Goal: Information Seeking & Learning: Understand process/instructions

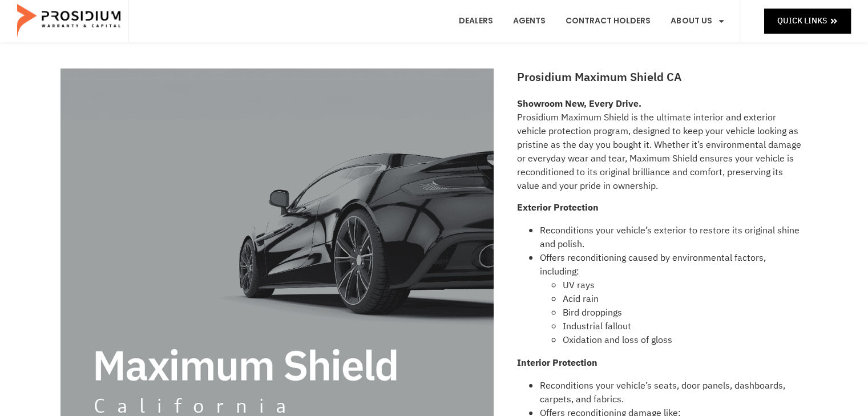
scroll to position [11, 0]
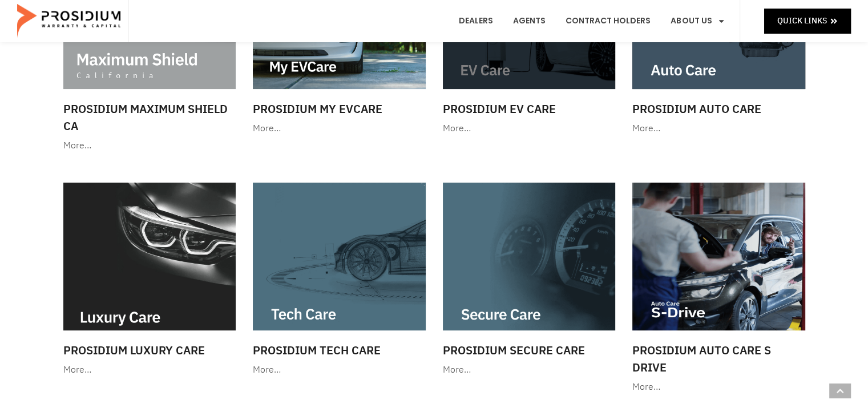
scroll to position [114, 0]
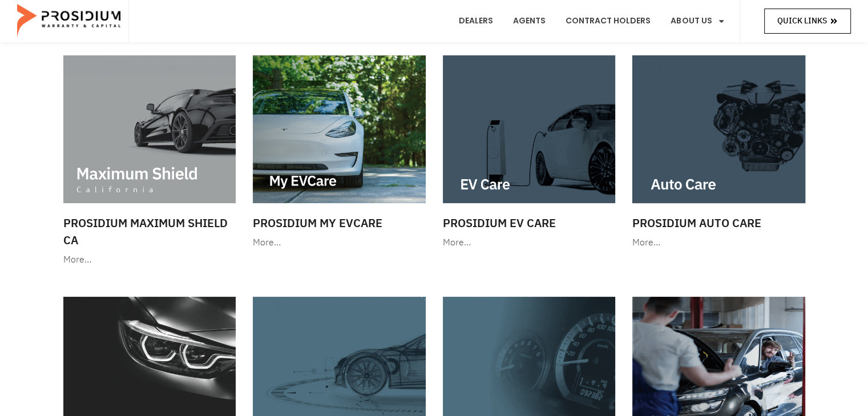
click at [822, 23] on span "Quick Links" at bounding box center [803, 21] width 50 height 14
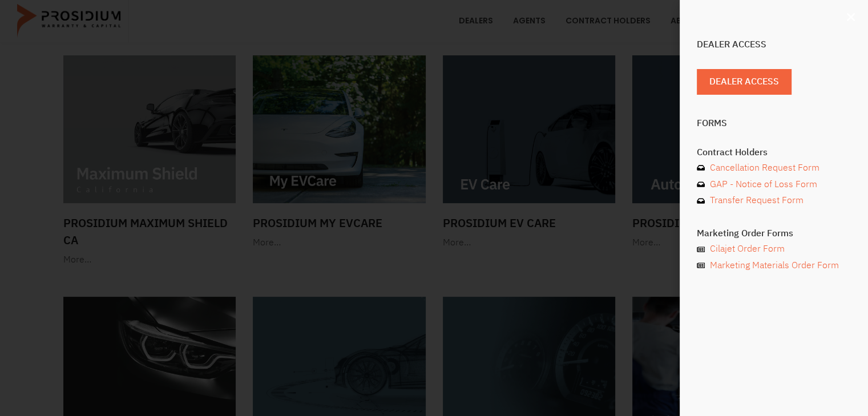
click at [852, 20] on icon "Close" at bounding box center [850, 16] width 11 height 11
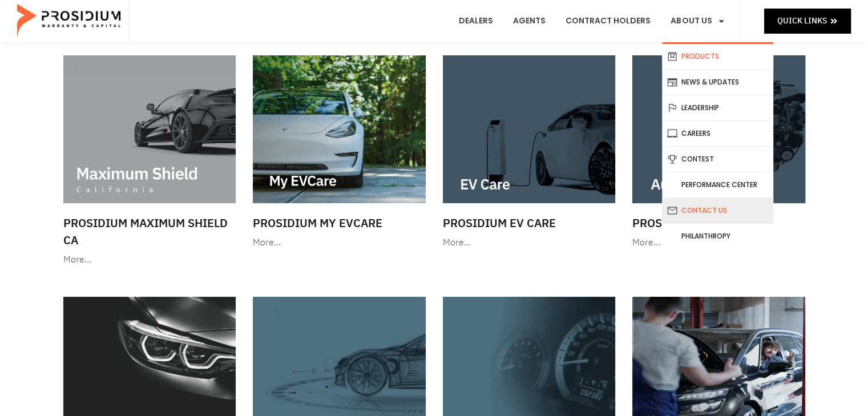
click at [722, 213] on link "Contact Us" at bounding box center [717, 210] width 111 height 25
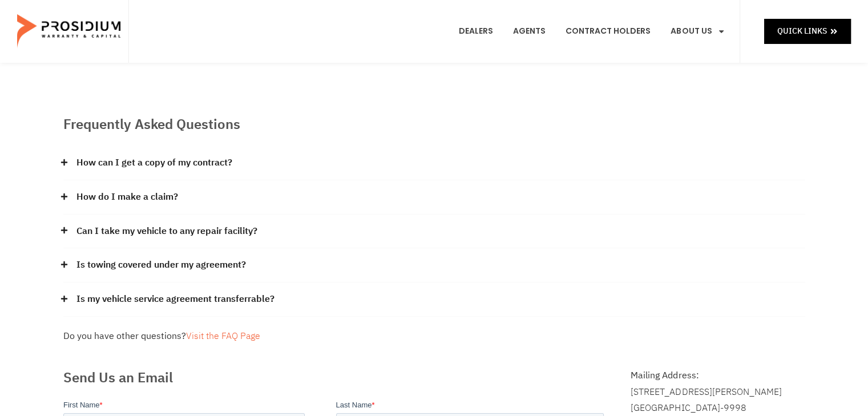
click at [164, 194] on link "How do I make a claim?" at bounding box center [127, 197] width 102 height 17
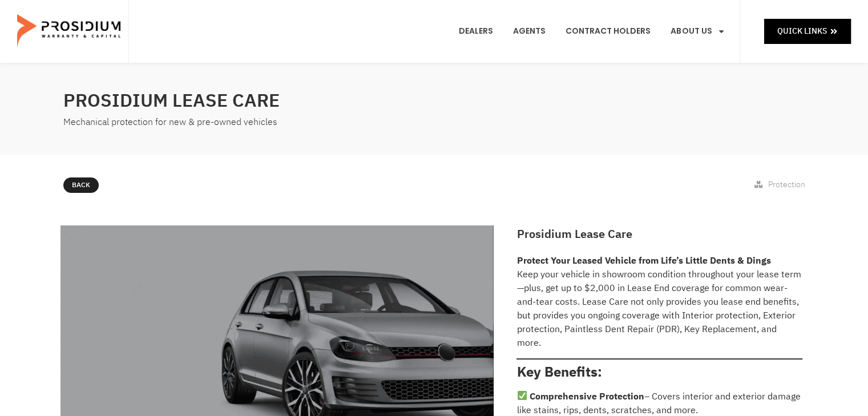
scroll to position [114, 0]
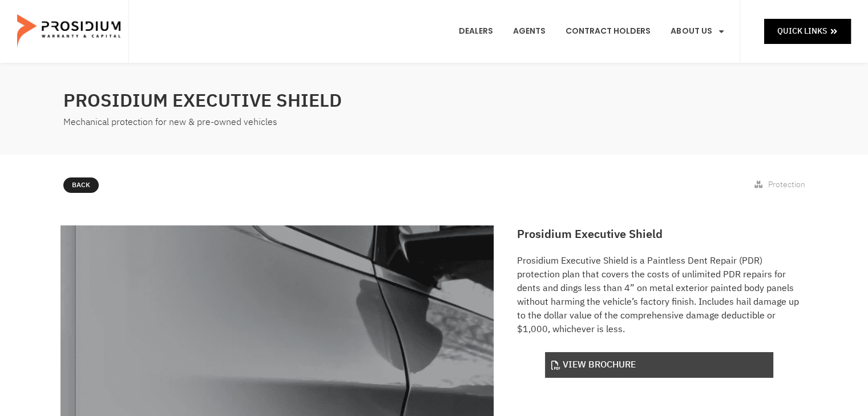
scroll to position [171, 0]
